Goal: Check status: Check status

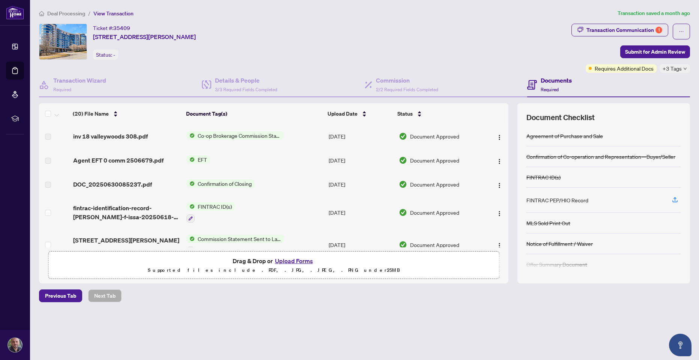
click at [68, 12] on span "Deal Processing" at bounding box center [66, 13] width 38 height 7
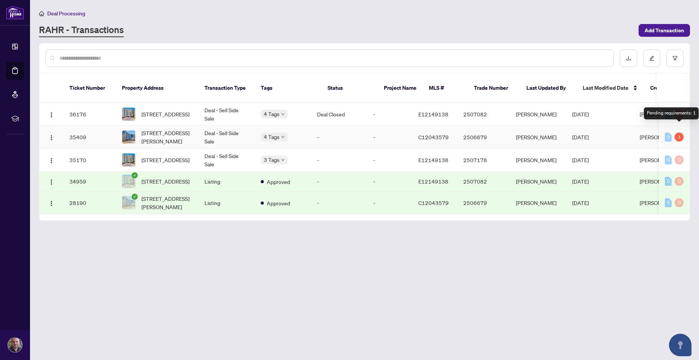
click at [679, 132] on div "1" at bounding box center [678, 136] width 9 height 9
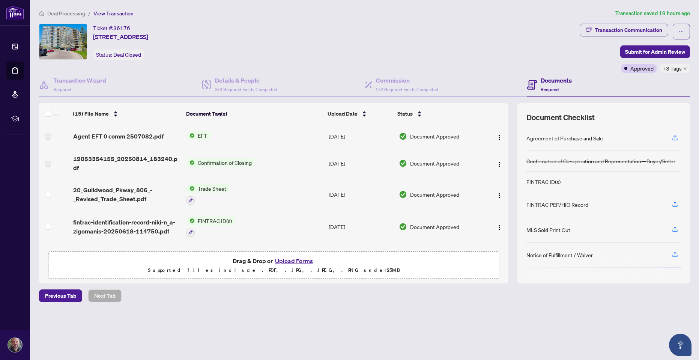
click at [63, 14] on span "Deal Processing" at bounding box center [66, 13] width 38 height 7
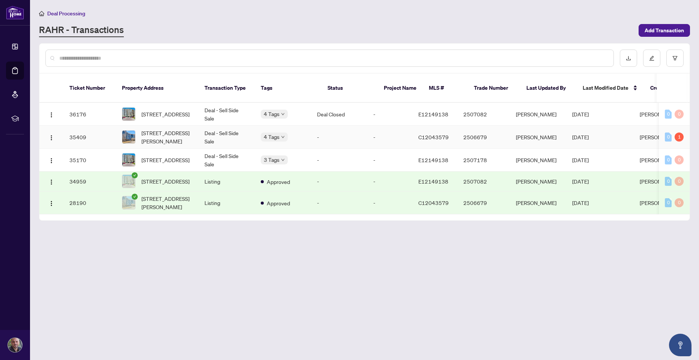
click at [679, 132] on div "1" at bounding box center [678, 136] width 9 height 9
click at [634, 126] on td "[DATE]" at bounding box center [600, 137] width 68 height 23
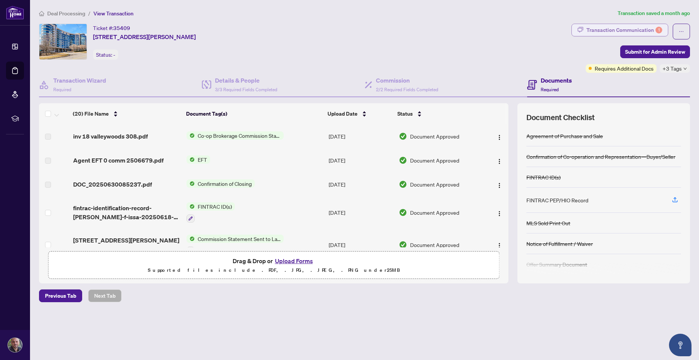
click at [644, 29] on div "Transaction Communication 1" at bounding box center [624, 30] width 76 height 12
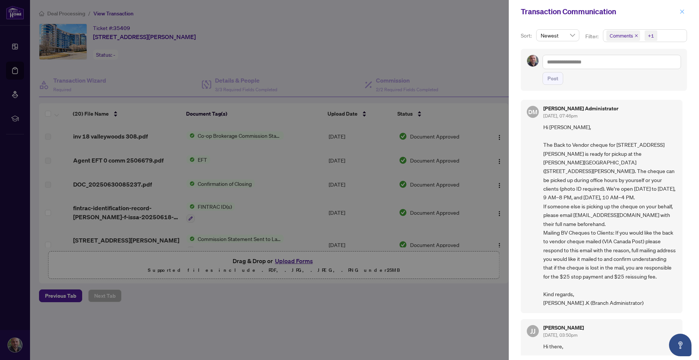
click at [681, 10] on icon "close" at bounding box center [681, 11] width 5 height 5
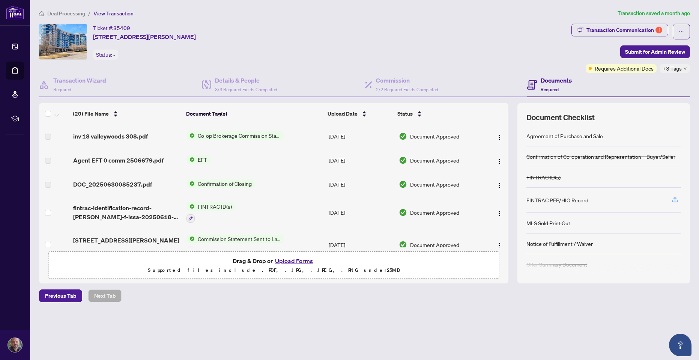
click at [64, 15] on span "Deal Processing" at bounding box center [66, 13] width 38 height 7
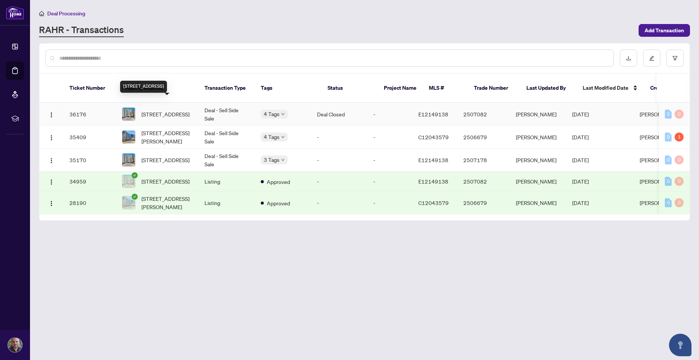
click at [171, 110] on span "[STREET_ADDRESS]" at bounding box center [165, 114] width 48 height 8
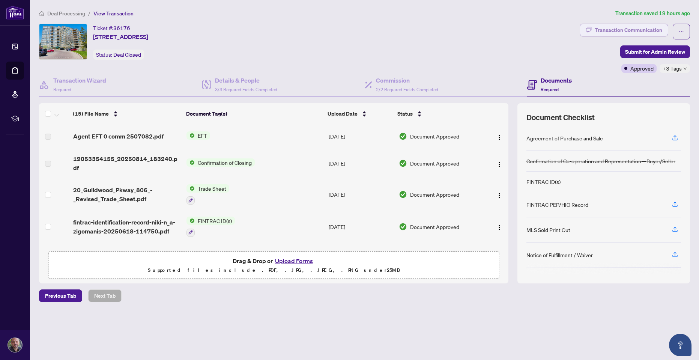
click at [614, 30] on div "Transaction Communication" at bounding box center [629, 30] width 68 height 12
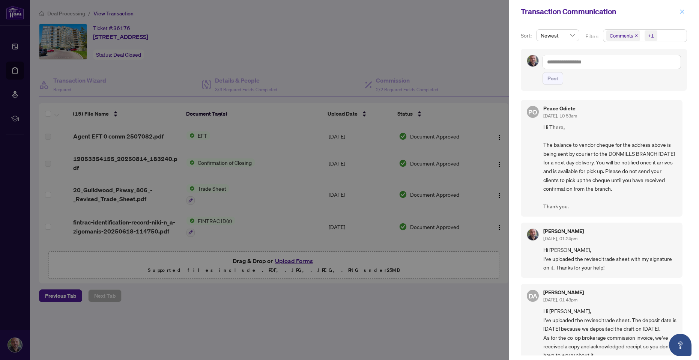
click at [683, 14] on icon "close" at bounding box center [681, 11] width 5 height 5
